Goal: Task Accomplishment & Management: Use online tool/utility

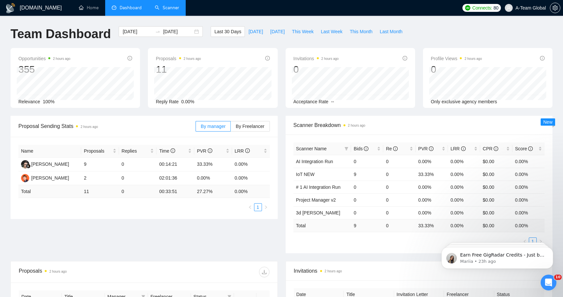
click at [170, 5] on link "Scanner" at bounding box center [167, 8] width 24 height 6
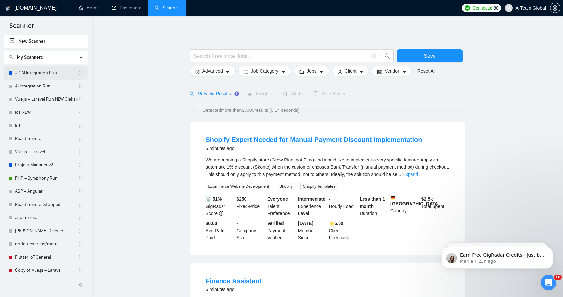
click at [36, 76] on link "# 1 AI Integration Run" at bounding box center [46, 72] width 63 height 13
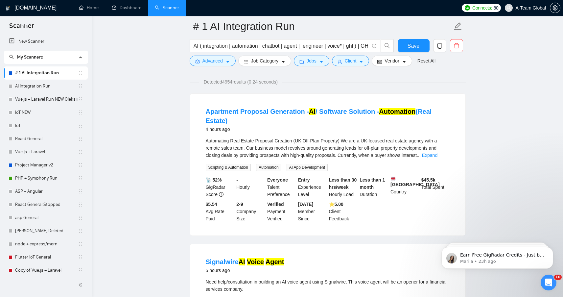
scroll to position [43, 0]
